Goal: Information Seeking & Learning: Learn about a topic

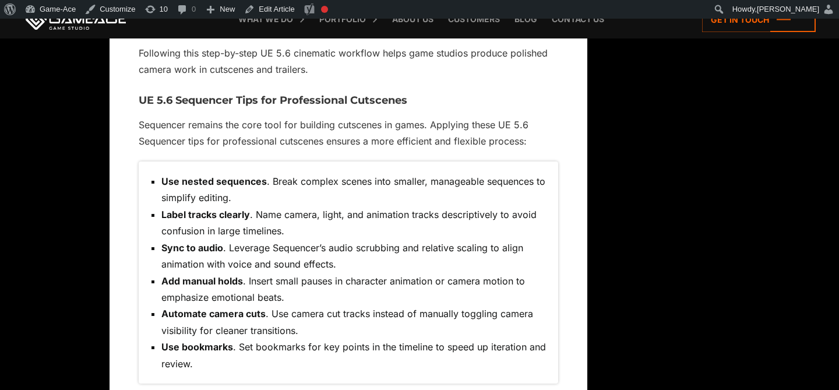
scroll to position [5196, 0]
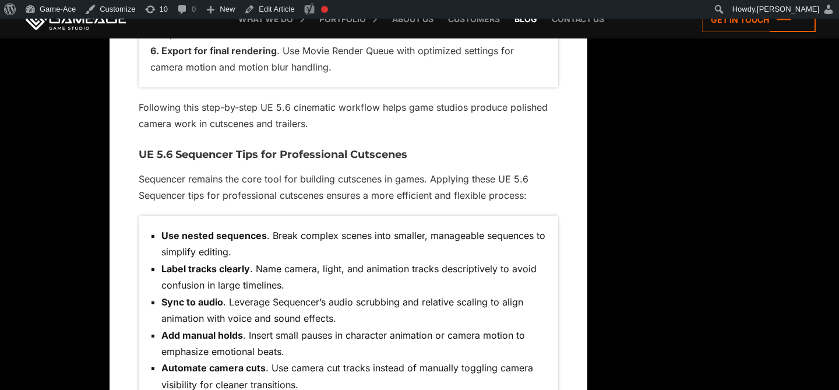
click at [535, 19] on link "Blog" at bounding box center [526, 19] width 34 height 38
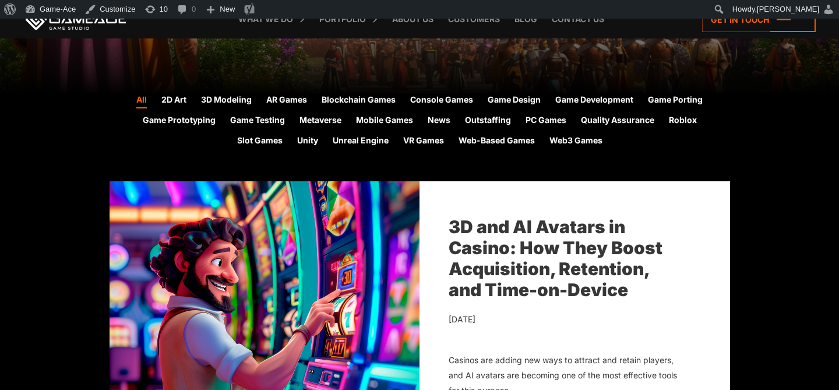
scroll to position [300, 0]
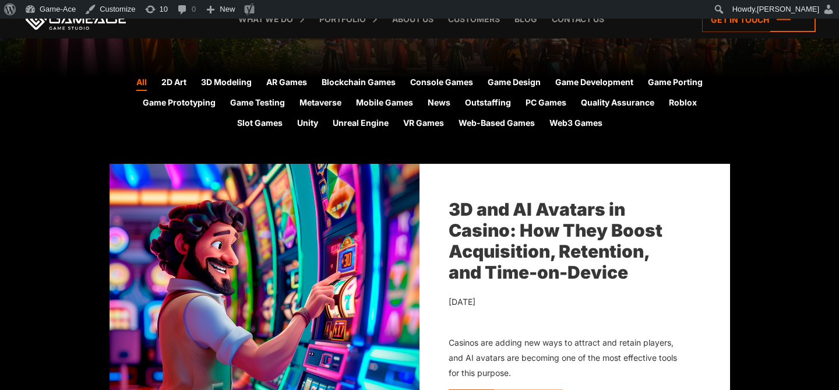
click at [513, 231] on link "3D and AI Avatars in Casino: How They Boost Acquisition, Retention, and Time-on…" at bounding box center [556, 241] width 214 height 84
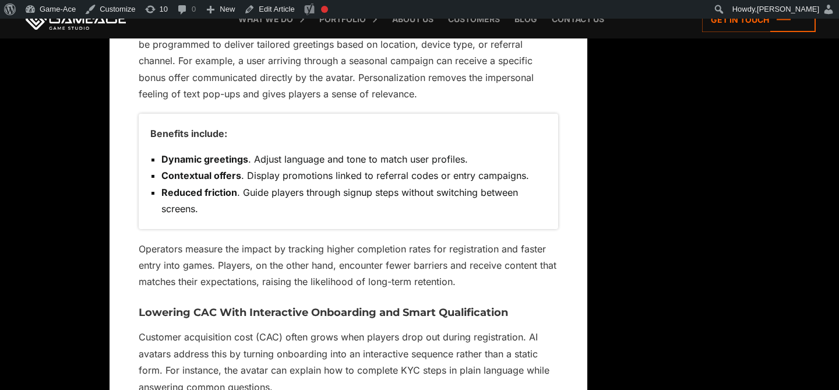
scroll to position [2680, 0]
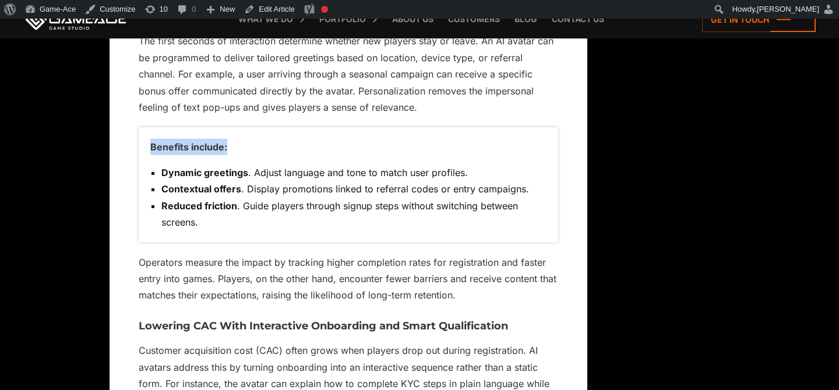
drag, startPoint x: 219, startPoint y: 133, endPoint x: 149, endPoint y: 135, distance: 70.0
click at [149, 135] on div "Benefits include: Dynamic greetings . Adjust language and tone to match user pr…" at bounding box center [349, 184] width 420 height 115
copy p "Benefits include:"
click at [272, 7] on link "Edit Article" at bounding box center [269, 9] width 59 height 19
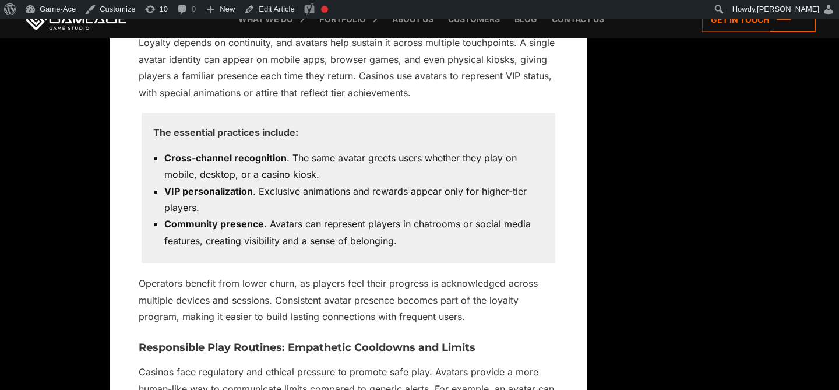
scroll to position [3821, 0]
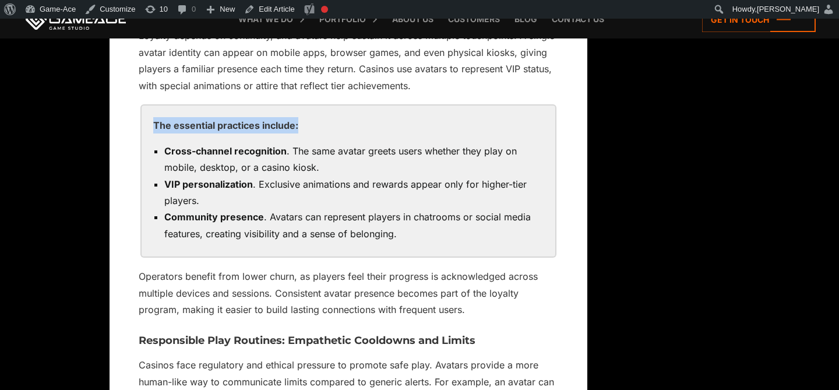
drag, startPoint x: 305, startPoint y: 112, endPoint x: 147, endPoint y: 114, distance: 157.4
click at [147, 114] on div "The essential practices include: Cross-channel recognition . The same avatar gr…" at bounding box center [349, 181] width 414 height 151
copy p "The essential practices include:"
click at [277, 9] on link "Edit Article" at bounding box center [269, 9] width 59 height 19
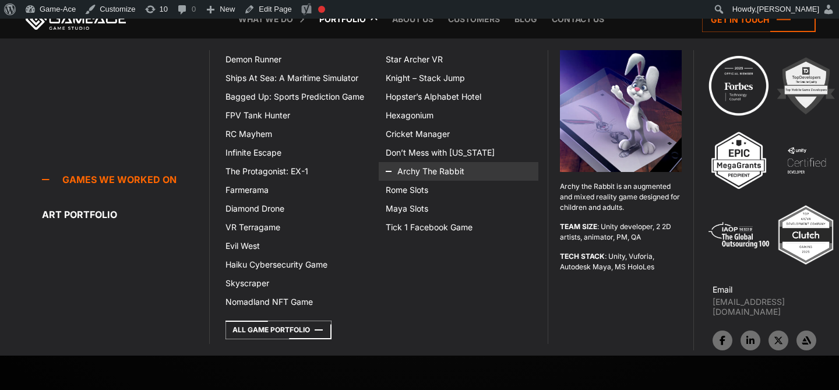
click at [412, 171] on icon at bounding box center [400, 171] width 28 height 19
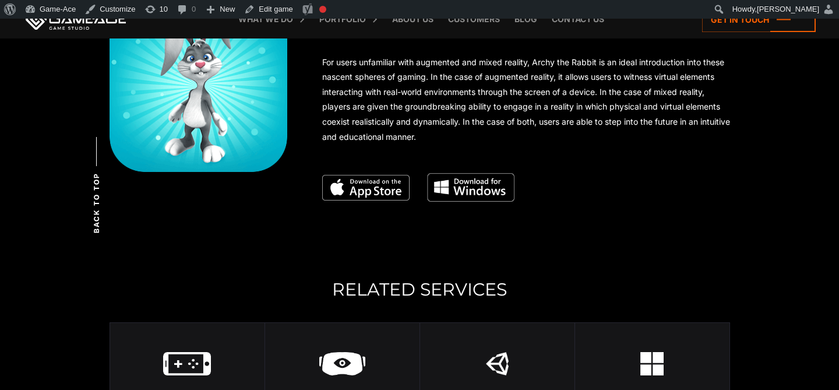
scroll to position [3030, 0]
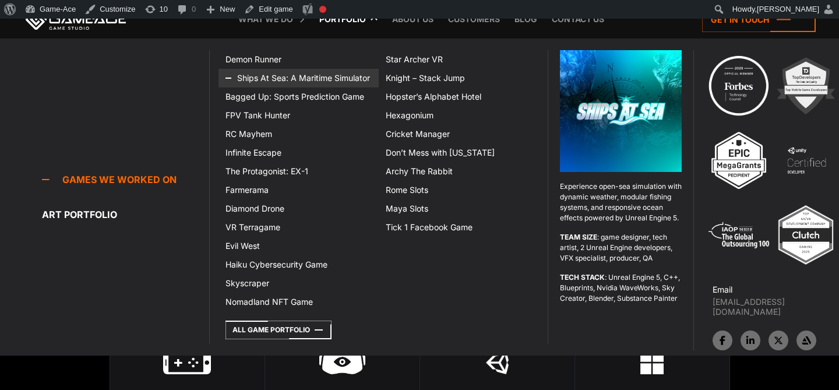
click at [307, 80] on link "Ships At Sea: A Maritime Simulator" at bounding box center [299, 78] width 160 height 19
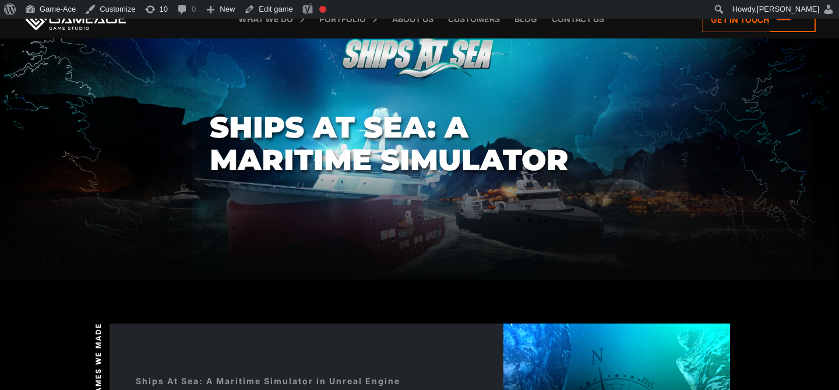
scroll to position [51, 0]
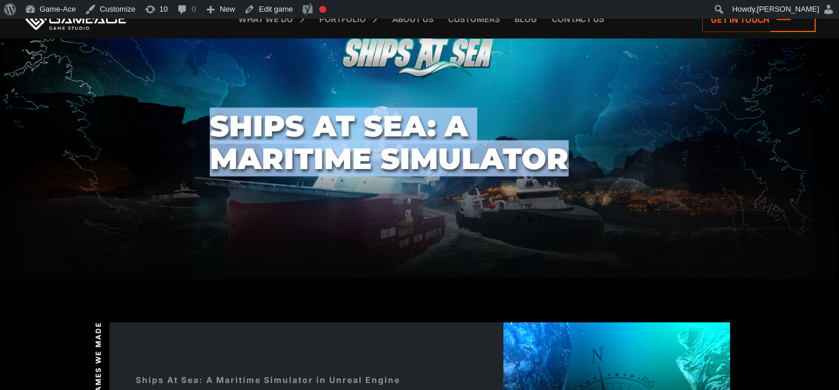
drag, startPoint x: 576, startPoint y: 159, endPoint x: 203, endPoint y: 124, distance: 374.1
click at [203, 124] on section "Ships At Sea: A Maritime Simulator" at bounding box center [419, 142] width 839 height 272
copy h1 "Ships At Sea: A Maritime Simulator"
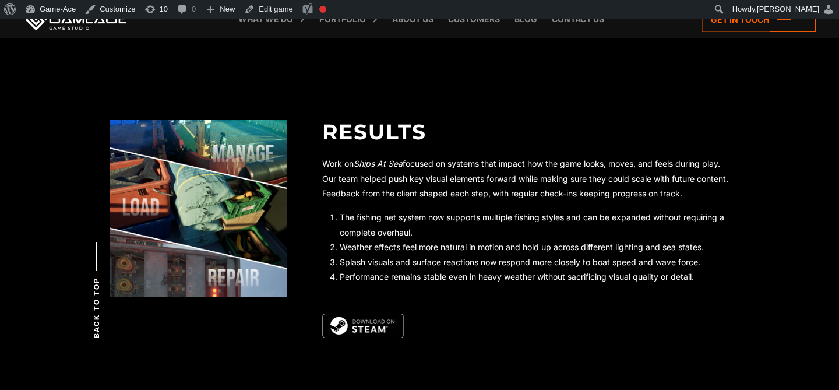
scroll to position [2825, 0]
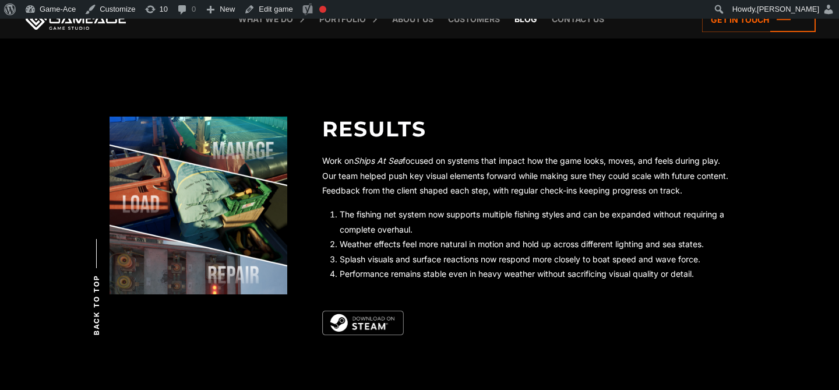
click at [528, 19] on link "Blog" at bounding box center [526, 19] width 34 height 38
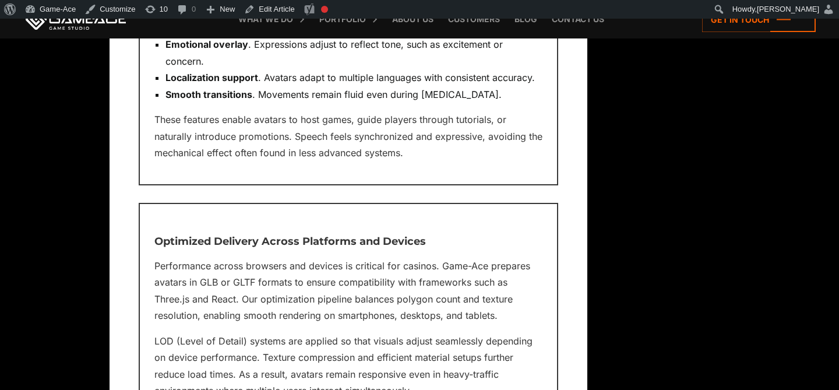
scroll to position [6590, 0]
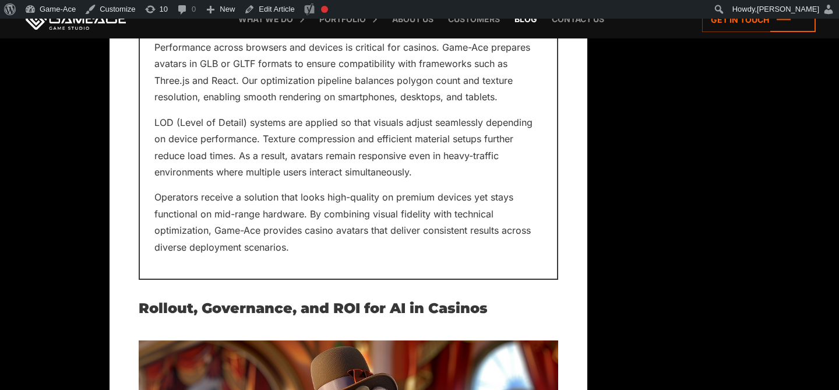
click at [526, 23] on link "Blog" at bounding box center [526, 19] width 34 height 38
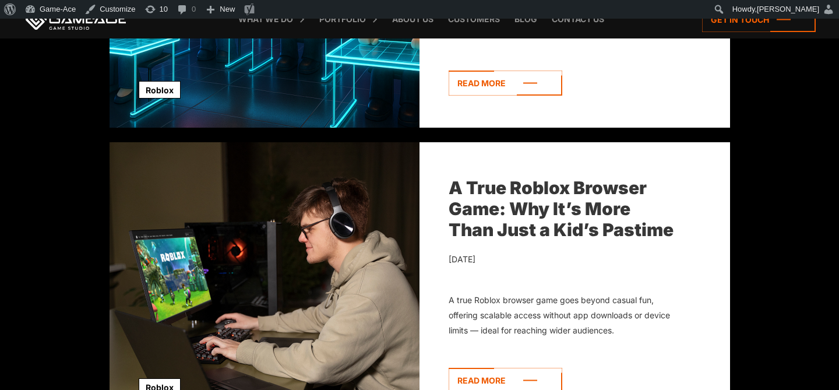
scroll to position [916, 0]
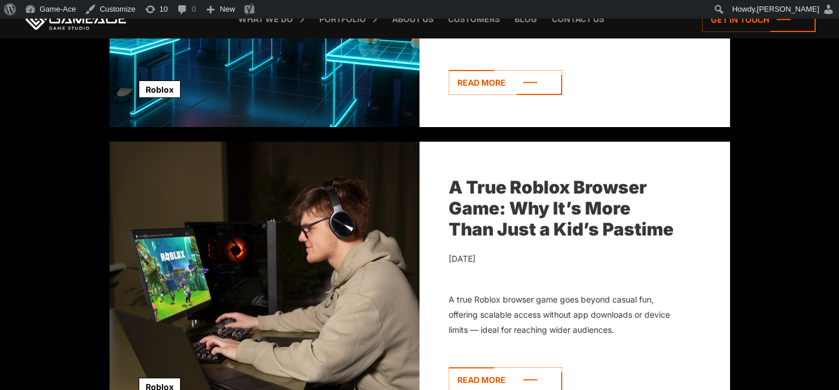
click at [531, 217] on link "A True Roblox Browser Game: Why It’s More Than Just a Kid’s Pastime" at bounding box center [561, 208] width 225 height 63
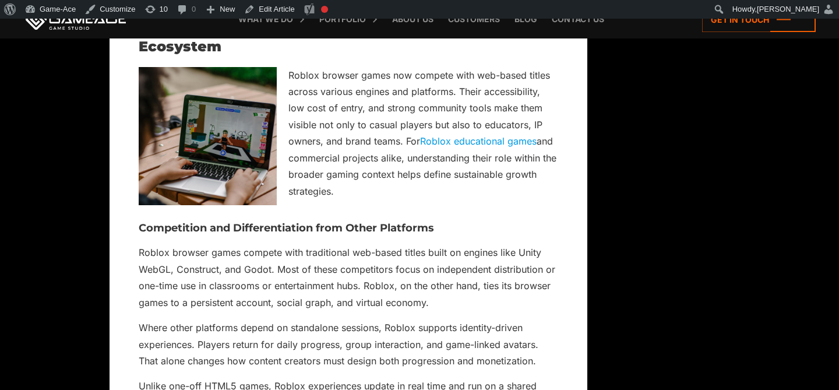
scroll to position [6459, 0]
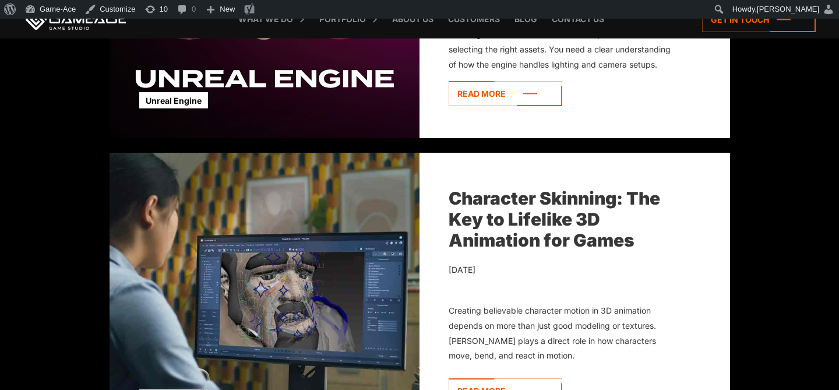
scroll to position [1820, 0]
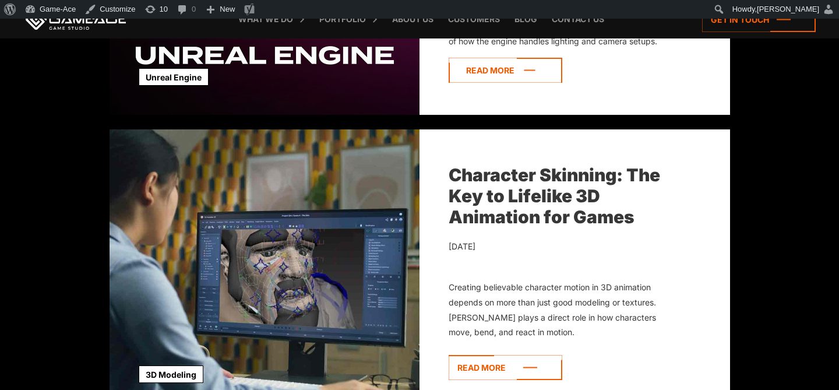
click at [507, 66] on icon at bounding box center [506, 70] width 114 height 25
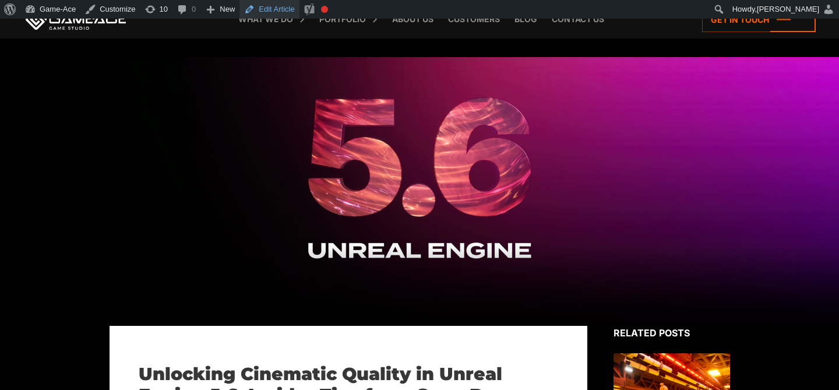
click at [273, 5] on link "Edit Article" at bounding box center [269, 9] width 59 height 19
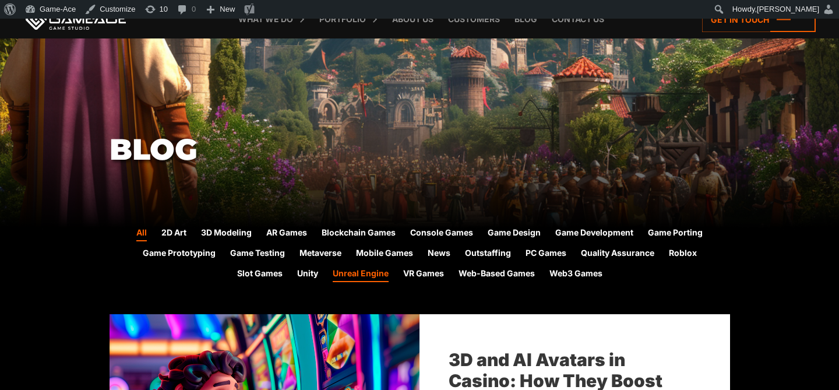
click at [347, 275] on link "Unreal Engine" at bounding box center [361, 274] width 56 height 15
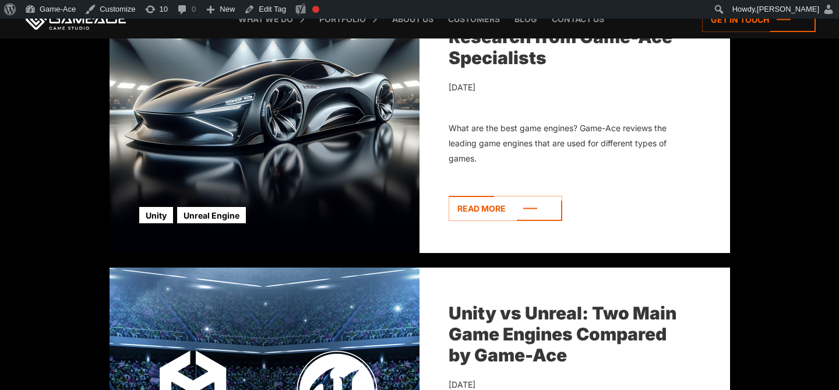
scroll to position [1033, 0]
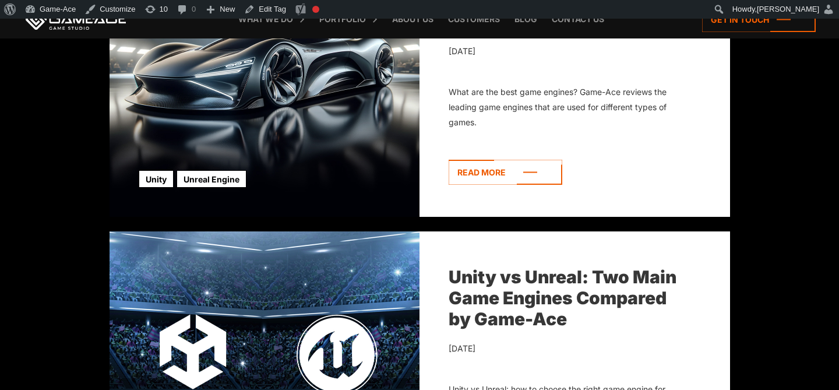
click at [521, 285] on link "Unity vs Unreal: Two Main Game Engines Compared by Game-Ace" at bounding box center [563, 297] width 228 height 63
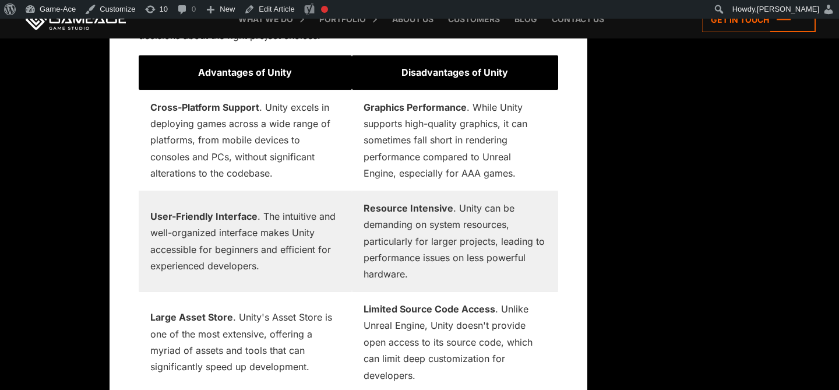
scroll to position [1883, 0]
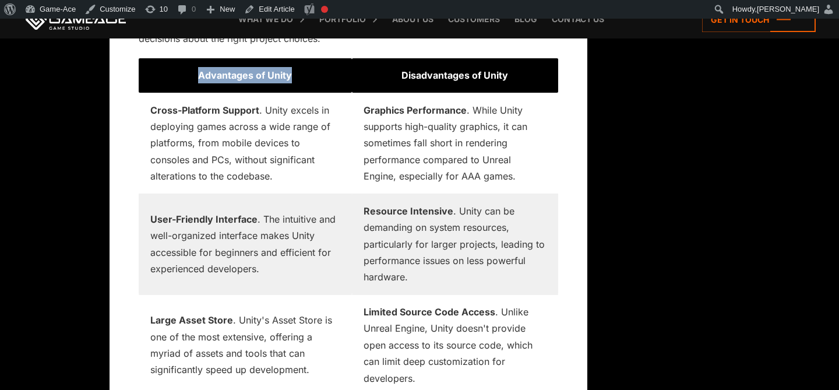
drag, startPoint x: 192, startPoint y: 90, endPoint x: 309, endPoint y: 101, distance: 117.2
click at [309, 93] on td "Advantages of Unity" at bounding box center [246, 75] width 214 height 34
copy strong "Advantages of Unity"
click at [271, 9] on link "Edit Article" at bounding box center [269, 9] width 59 height 19
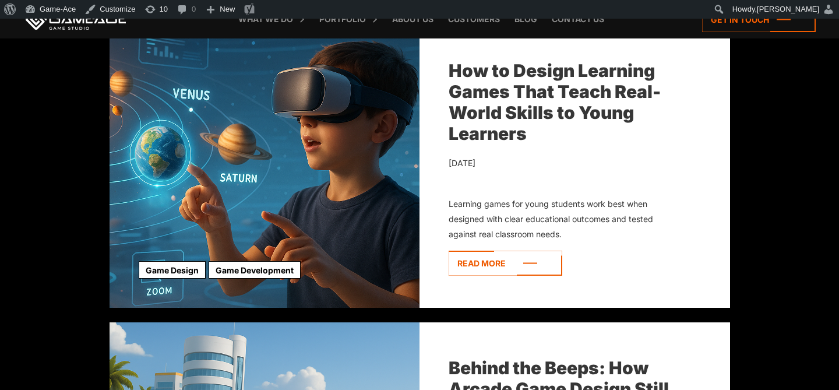
scroll to position [2221, 0]
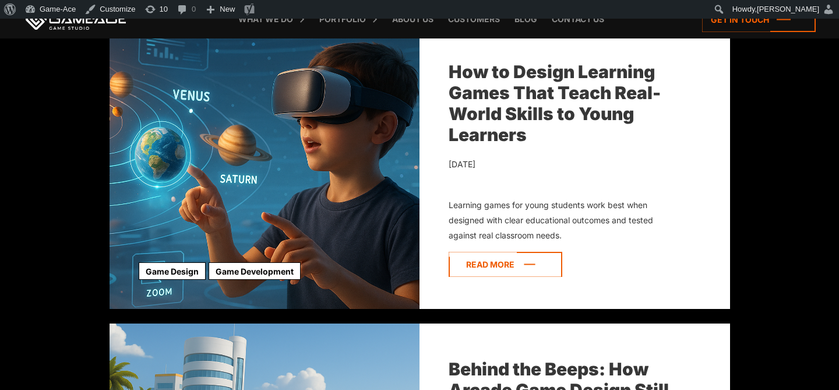
click at [498, 267] on icon at bounding box center [506, 264] width 114 height 25
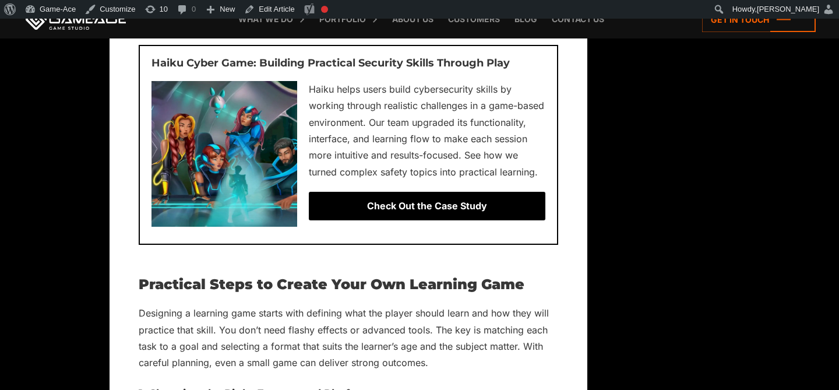
scroll to position [8186, 0]
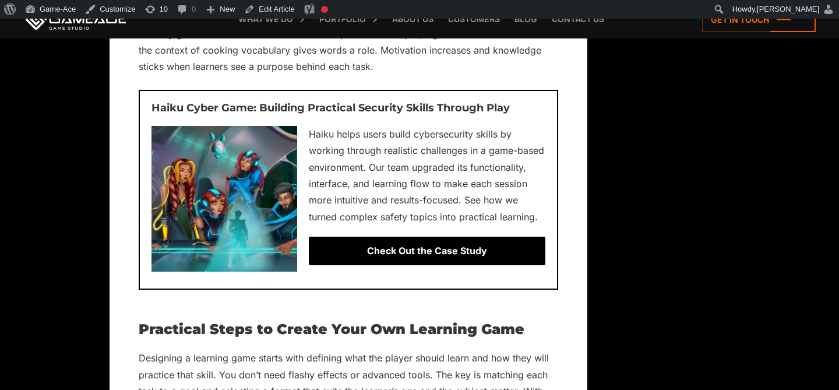
click at [317, 126] on p "Haiku helps users build cybersecurity skills by working through realistic chall…" at bounding box center [349, 176] width 394 height 100
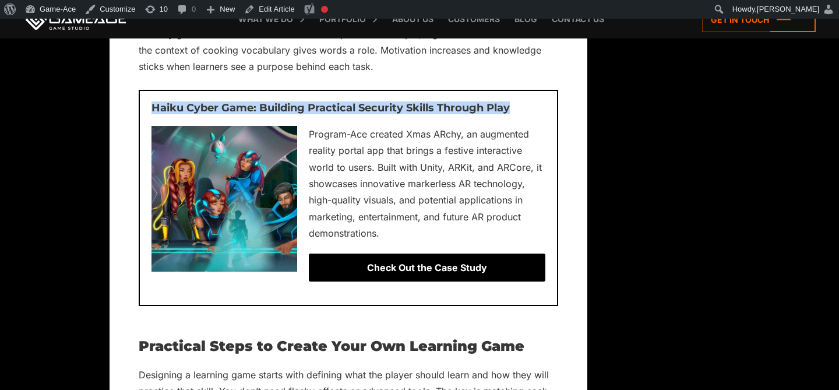
drag, startPoint x: 518, startPoint y: 93, endPoint x: 149, endPoint y: 91, distance: 368.4
click at [149, 91] on div "Haiku Cyber Game: Building Practical Security Skills Through Play Program-Ace c…" at bounding box center [349, 198] width 420 height 216
copy h3 "Haiku Cyber Game: Building Practical Security Skills Through Play"
click at [282, 9] on link "Edit Article" at bounding box center [269, 9] width 59 height 19
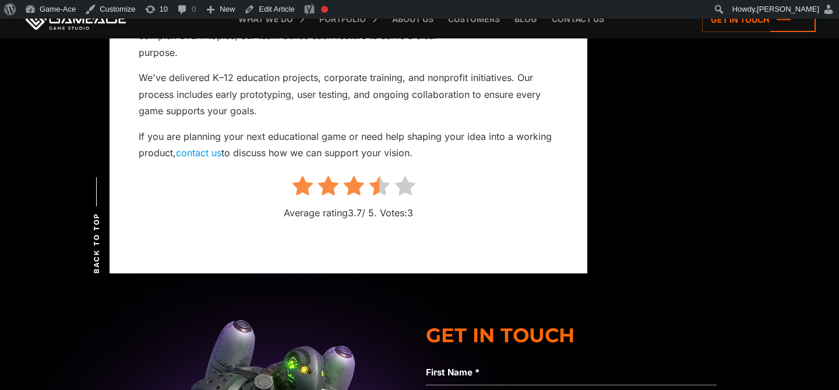
scroll to position [11745, 0]
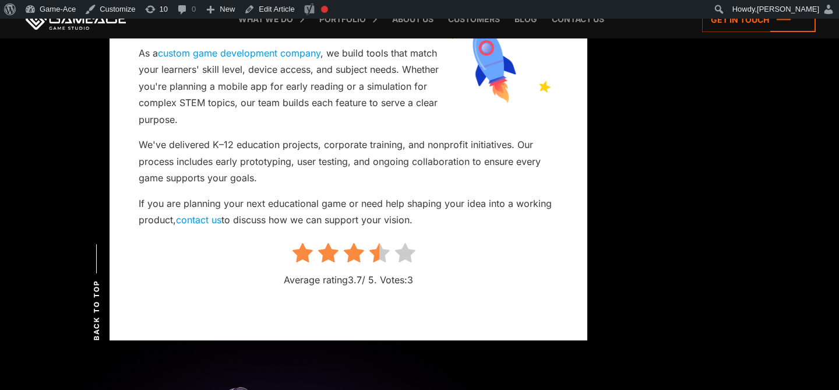
click at [408, 242] on icon at bounding box center [405, 253] width 20 height 22
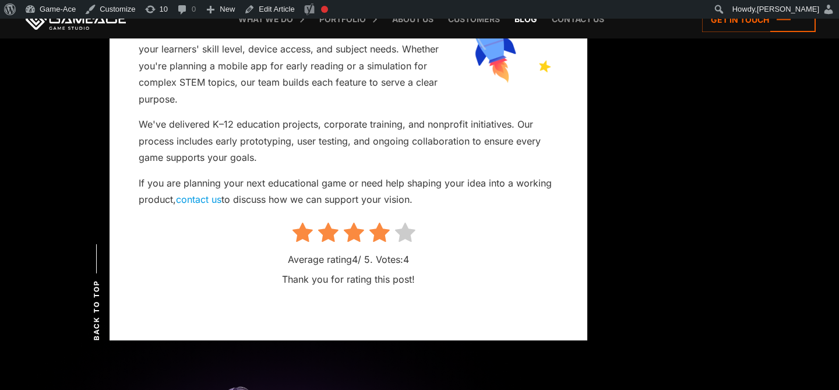
click at [528, 19] on link "Blog" at bounding box center [526, 19] width 34 height 38
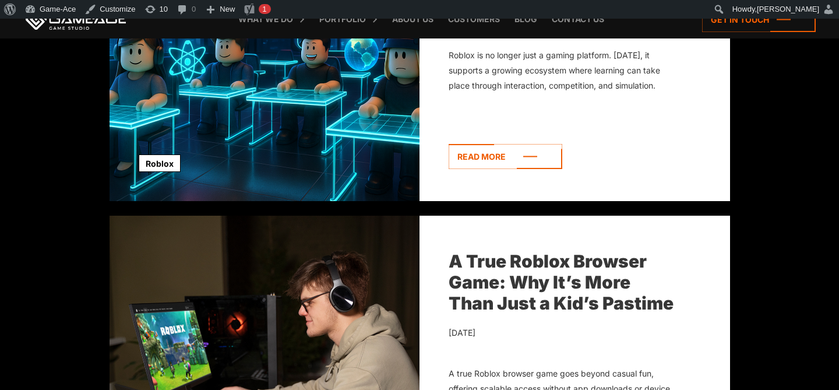
scroll to position [849, 0]
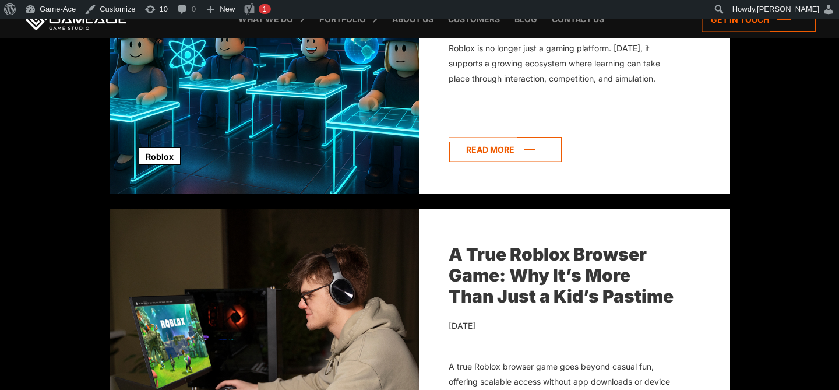
click at [519, 147] on icon at bounding box center [506, 149] width 114 height 25
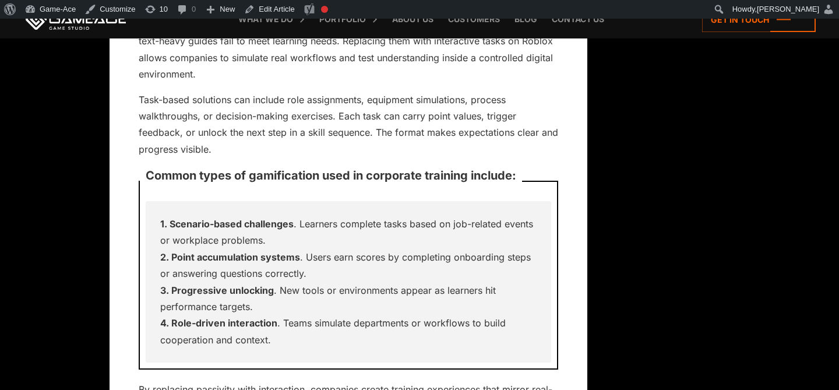
scroll to position [6279, 0]
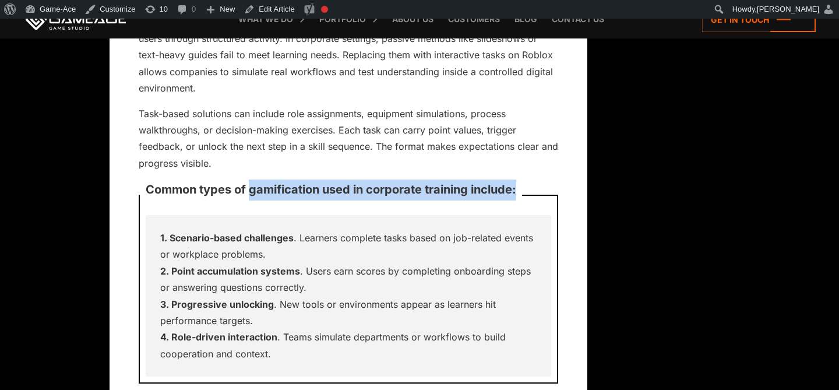
drag, startPoint x: 521, startPoint y: 141, endPoint x: 249, endPoint y: 146, distance: 271.7
click at [249, 174] on p "Common types of gamification used in corporate training include:" at bounding box center [331, 190] width 382 height 33
copy p "gamification used in corporate training include:"
click at [291, 6] on link "Edit Article" at bounding box center [269, 9] width 59 height 19
